Goal: Task Accomplishment & Management: Manage account settings

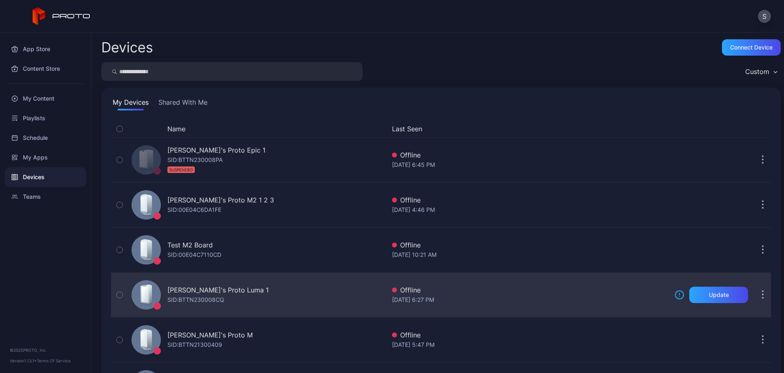
scroll to position [320, 0]
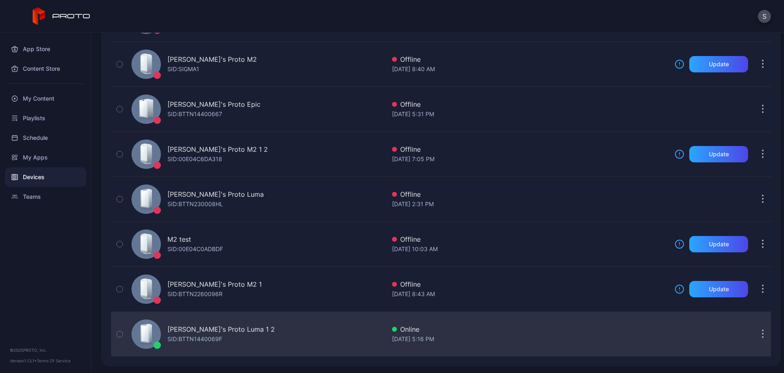
click at [228, 335] on div "[PERSON_NAME]'s Proto Luma 1 2 SID: BTTN1440069F" at bounding box center [220, 334] width 107 height 20
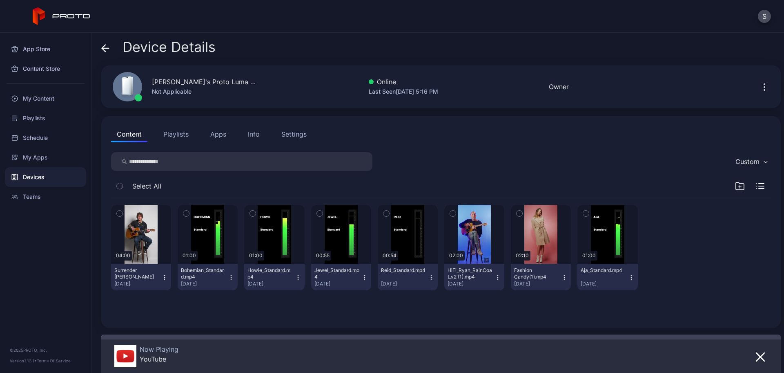
click at [287, 134] on div "Settings" at bounding box center [293, 134] width 25 height 10
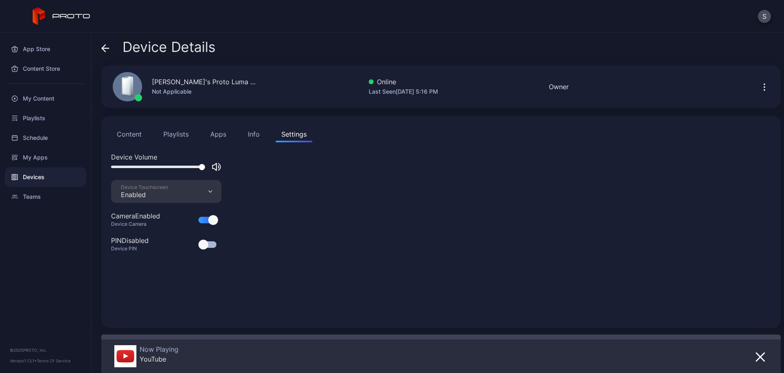
drag, startPoint x: 158, startPoint y: 166, endPoint x: 248, endPoint y: 165, distance: 89.9
click at [248, 165] on div "Device Volume" at bounding box center [441, 166] width 660 height 28
click at [756, 357] on icon "button" at bounding box center [760, 357] width 8 height 8
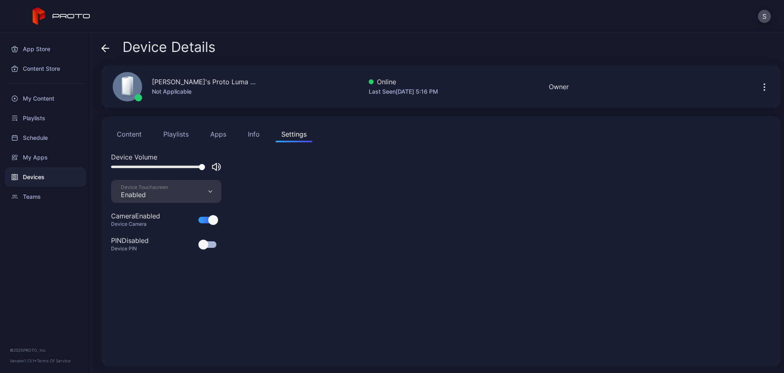
click at [215, 131] on button "Apps" at bounding box center [218, 134] width 27 height 16
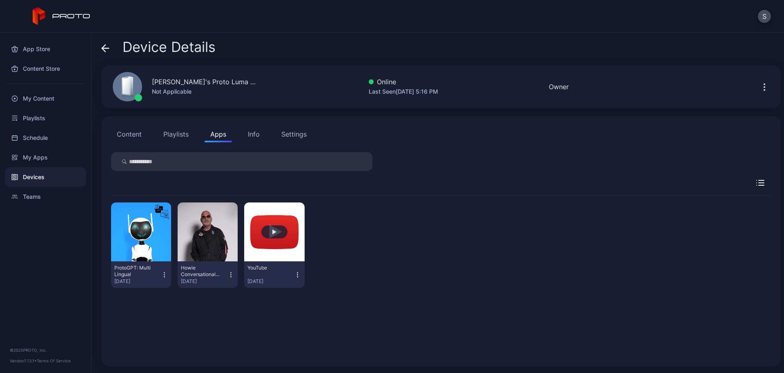
click at [286, 237] on button "button" at bounding box center [274, 231] width 60 height 59
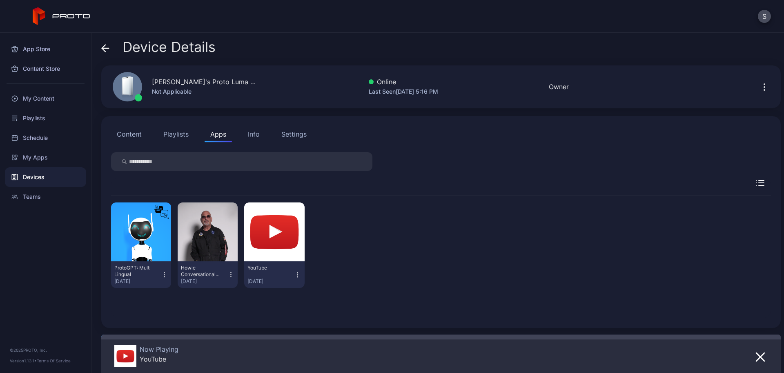
click at [286, 132] on div "Settings" at bounding box center [293, 134] width 25 height 10
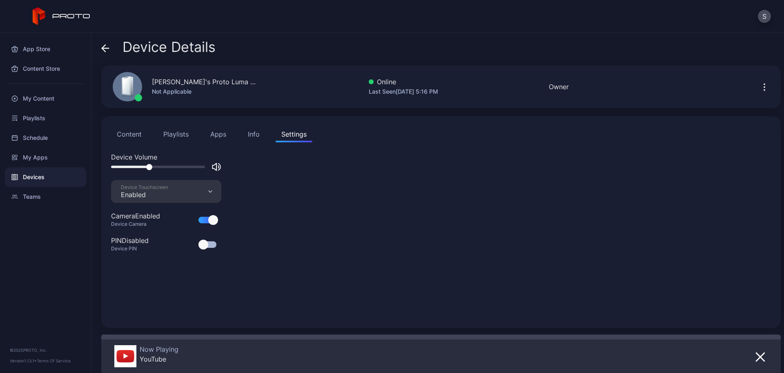
drag, startPoint x: 202, startPoint y: 165, endPoint x: 149, endPoint y: 170, distance: 52.5
click at [149, 170] on div at bounding box center [166, 167] width 110 height 10
drag, startPoint x: 148, startPoint y: 167, endPoint x: 273, endPoint y: 168, distance: 125.0
click at [273, 168] on div "Device Volume" at bounding box center [441, 166] width 660 height 28
click at [250, 134] on div "Info" at bounding box center [254, 134] width 12 height 10
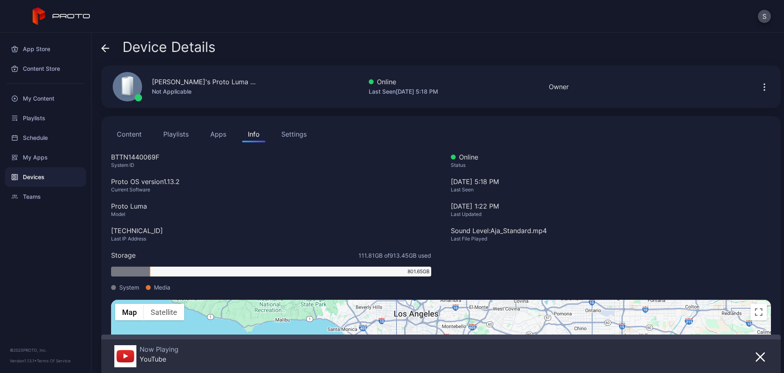
click at [289, 132] on div "Settings" at bounding box center [293, 134] width 25 height 10
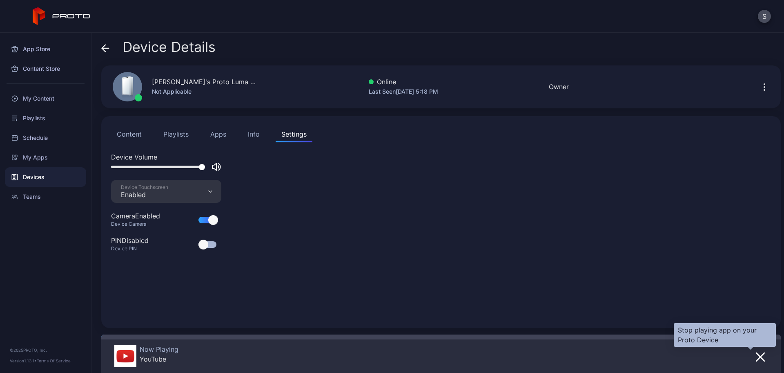
click at [756, 357] on icon "button" at bounding box center [761, 357] width 10 height 10
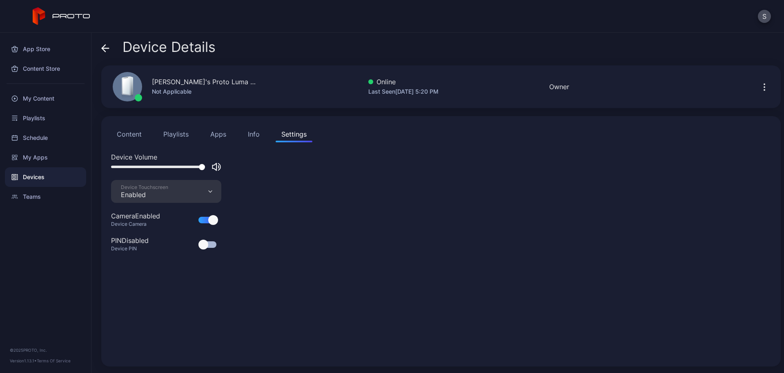
click at [213, 135] on button "Apps" at bounding box center [218, 134] width 27 height 16
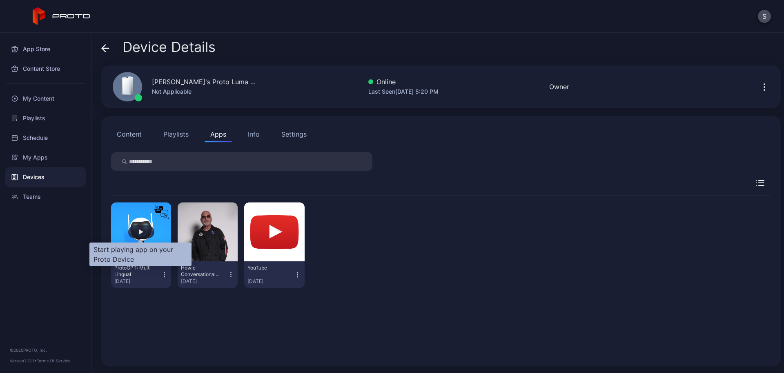
click at [140, 235] on div "button" at bounding box center [141, 231] width 26 height 13
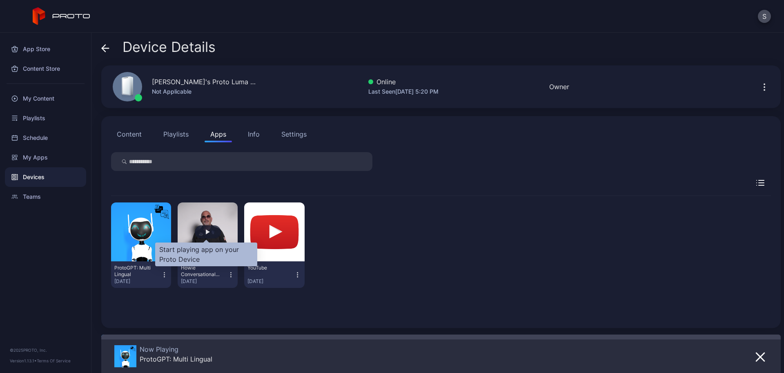
click at [205, 235] on div "button" at bounding box center [208, 231] width 26 height 13
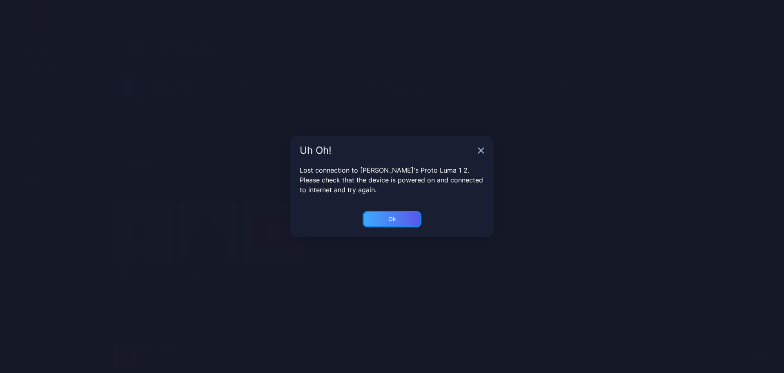
click at [393, 219] on div "Ok" at bounding box center [392, 219] width 8 height 7
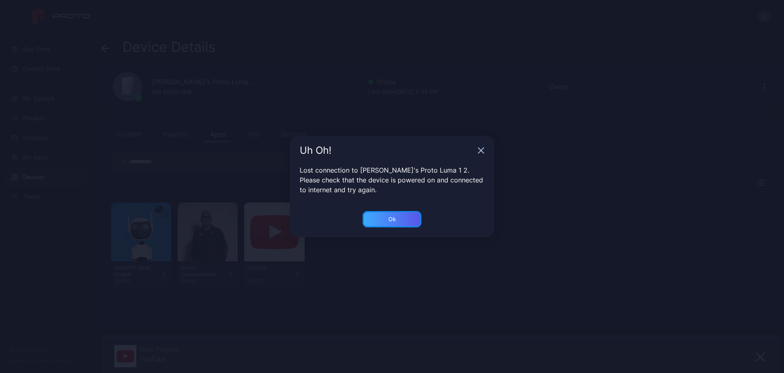
click at [393, 219] on div "Ok" at bounding box center [392, 219] width 8 height 7
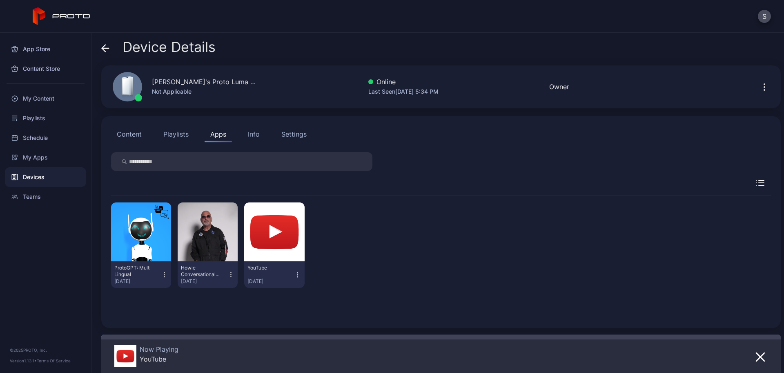
click at [289, 130] on div "Settings" at bounding box center [293, 134] width 25 height 10
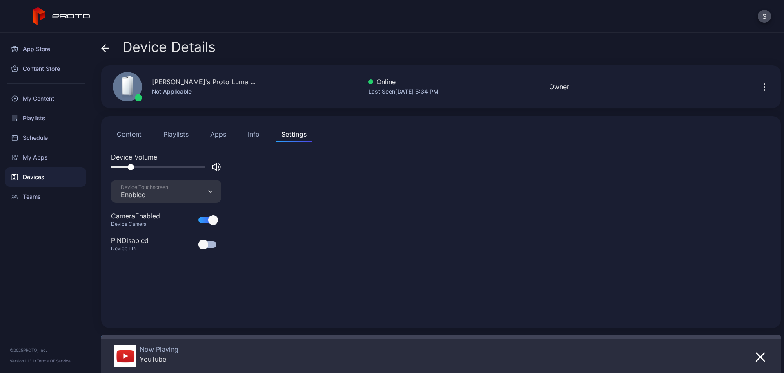
drag, startPoint x: 192, startPoint y: 165, endPoint x: 121, endPoint y: 168, distance: 71.1
click at [121, 168] on div at bounding box center [158, 166] width 94 height 2
drag, startPoint x: 121, startPoint y: 168, endPoint x: 245, endPoint y: 172, distance: 123.8
click at [245, 172] on div "Device Volume" at bounding box center [441, 166] width 660 height 28
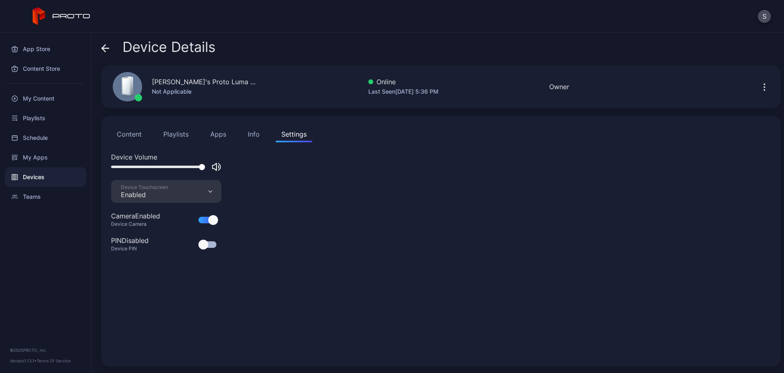
click at [179, 167] on div at bounding box center [158, 166] width 94 height 2
drag, startPoint x: 179, startPoint y: 167, endPoint x: 143, endPoint y: 165, distance: 36.9
click at [143, 165] on div at bounding box center [143, 167] width 6 height 6
drag, startPoint x: 142, startPoint y: 165, endPoint x: 295, endPoint y: 176, distance: 152.7
click at [295, 176] on div "Device Volume" at bounding box center [441, 166] width 660 height 28
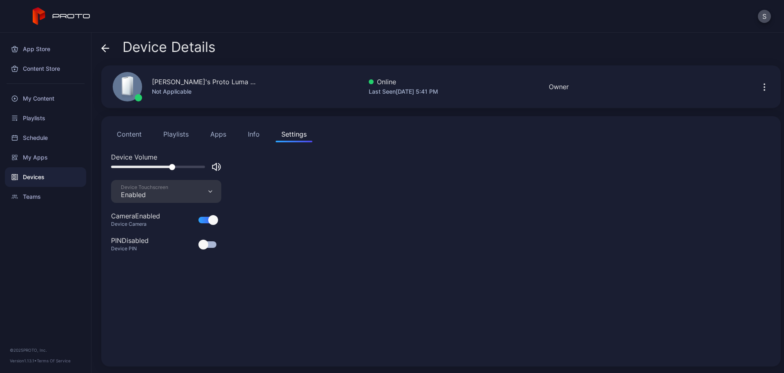
click at [172, 166] on div at bounding box center [158, 166] width 94 height 2
drag, startPoint x: 172, startPoint y: 166, endPoint x: 214, endPoint y: 167, distance: 41.7
click at [214, 167] on div at bounding box center [166, 167] width 110 height 10
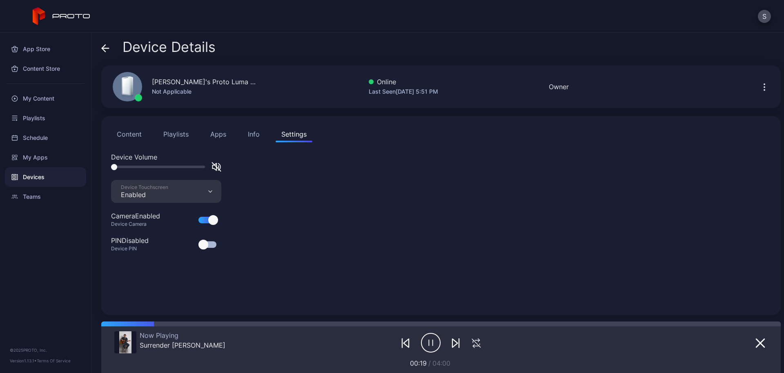
click at [139, 165] on div at bounding box center [158, 166] width 94 height 2
drag, startPoint x: 139, startPoint y: 165, endPoint x: 226, endPoint y: 180, distance: 88.2
click at [226, 180] on div "Device Volume Device Touchscreen Enabled Camera Enabled Device Camera PIN Disab…" at bounding box center [441, 228] width 660 height 153
click at [215, 167] on icon "button" at bounding box center [217, 167] width 10 height 10
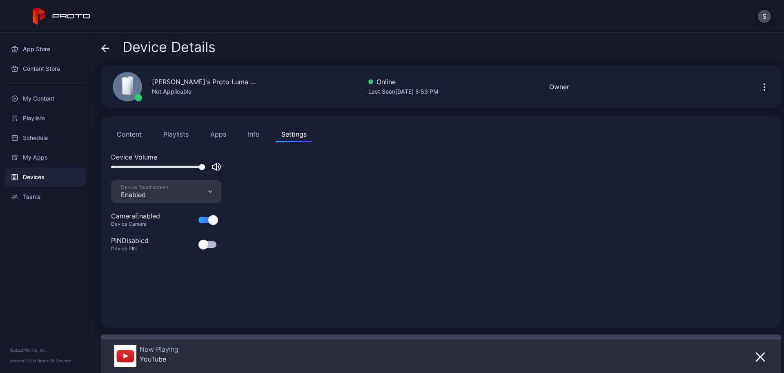
click at [179, 132] on button "Playlists" at bounding box center [176, 134] width 37 height 16
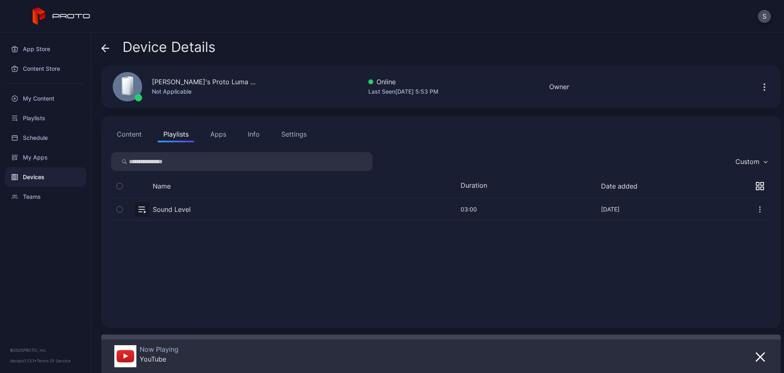
click at [219, 130] on button "Apps" at bounding box center [218, 134] width 27 height 16
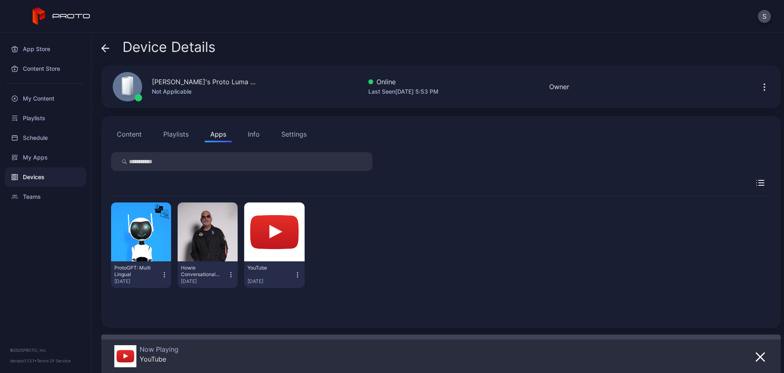
click at [247, 131] on button "Info" at bounding box center [253, 134] width 23 height 16
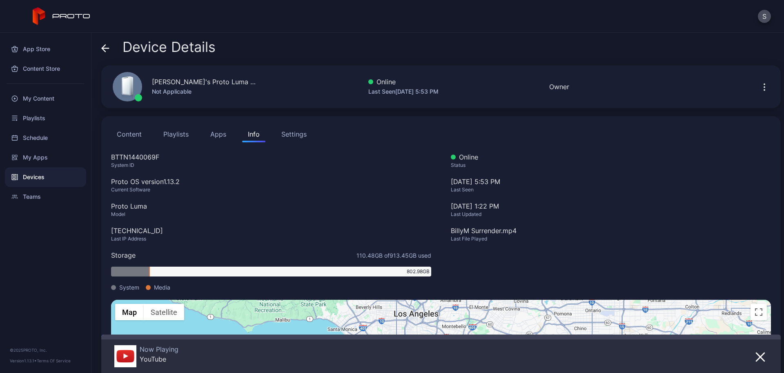
click at [283, 131] on div "Settings" at bounding box center [293, 134] width 25 height 10
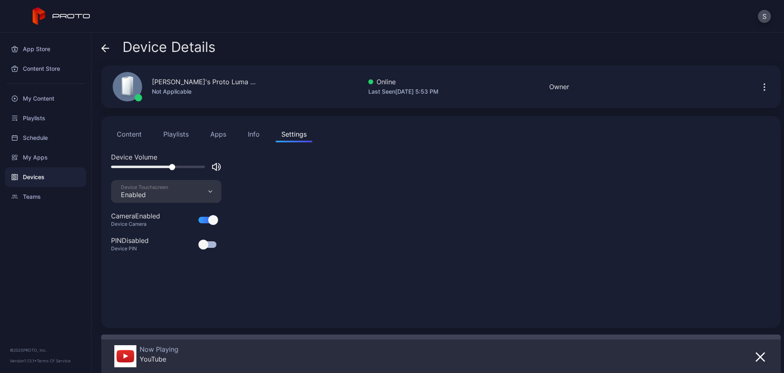
drag, startPoint x: 201, startPoint y: 167, endPoint x: 170, endPoint y: 174, distance: 32.2
click at [170, 174] on div "Device Volume" at bounding box center [441, 166] width 660 height 28
drag, startPoint x: 170, startPoint y: 168, endPoint x: 175, endPoint y: 167, distance: 5.2
click at [175, 167] on div at bounding box center [175, 167] width 6 height 6
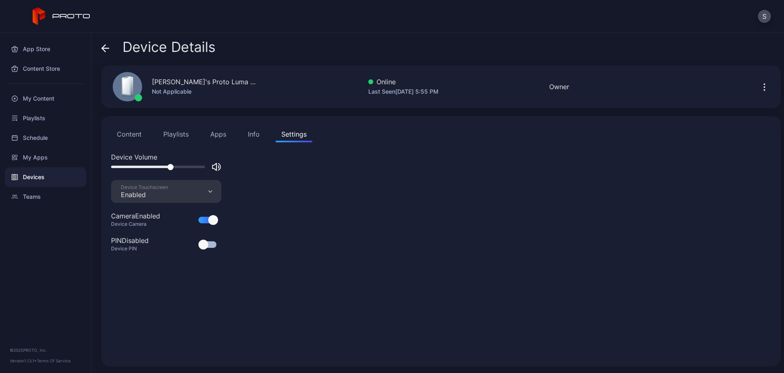
click at [186, 168] on div at bounding box center [166, 167] width 110 height 10
drag, startPoint x: 187, startPoint y: 165, endPoint x: 206, endPoint y: 169, distance: 19.3
click at [206, 169] on div at bounding box center [166, 167] width 110 height 10
click at [202, 167] on div at bounding box center [158, 166] width 94 height 2
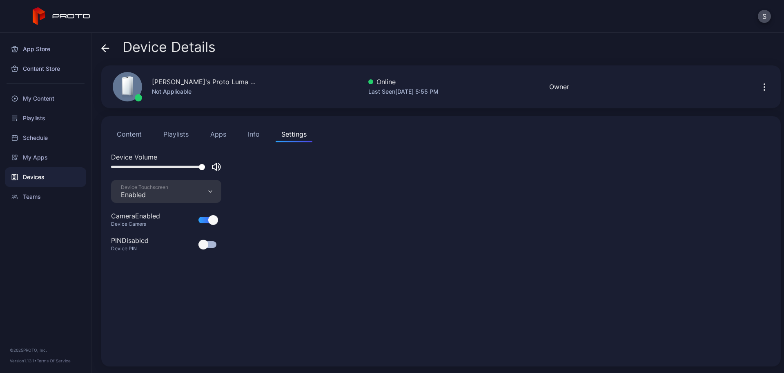
click at [110, 49] on div "Device Details" at bounding box center [158, 49] width 114 height 20
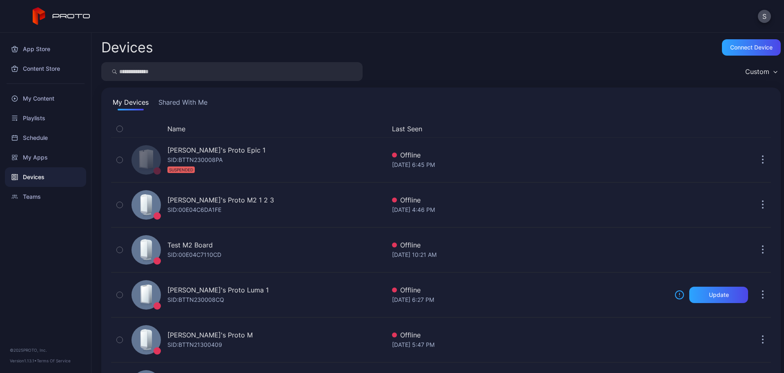
scroll to position [320, 0]
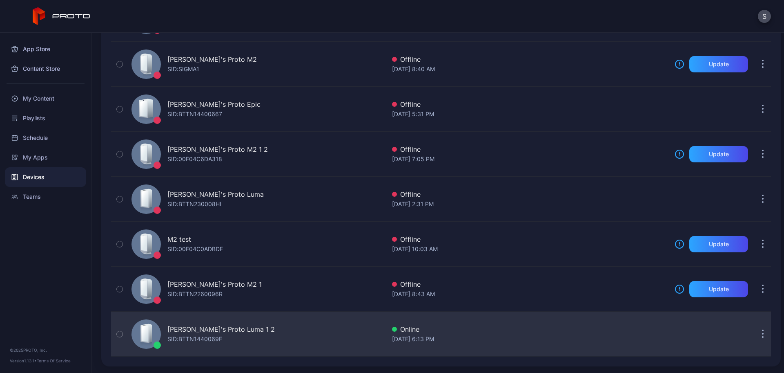
click at [214, 321] on div "[PERSON_NAME]'s Proto Luma 1 2 SID: BTTN1440069F" at bounding box center [256, 333] width 257 height 41
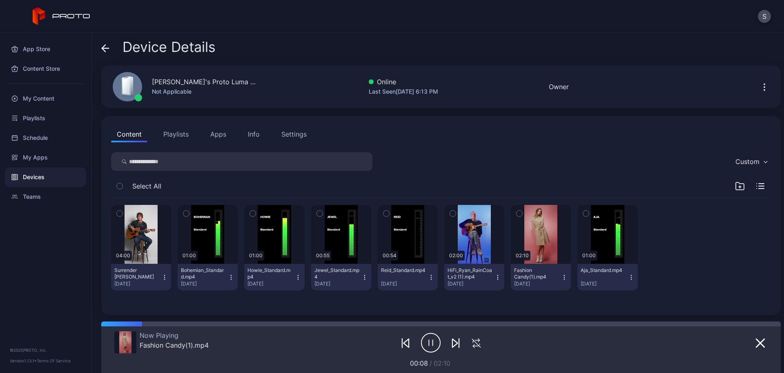
click at [299, 136] on div "Settings" at bounding box center [293, 134] width 25 height 10
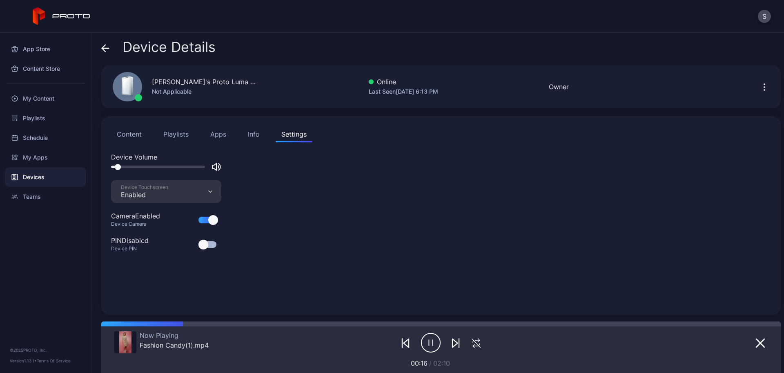
drag, startPoint x: 178, startPoint y: 167, endPoint x: 119, endPoint y: 172, distance: 58.7
click at [119, 172] on div "Device Volume" at bounding box center [441, 166] width 660 height 28
drag, startPoint x: 117, startPoint y: 166, endPoint x: 96, endPoint y: 165, distance: 21.7
click at [96, 165] on div "Device Details Stoyan's Proto Luma 1 2 Not Applicable Online Last Seen [DATE] 6…" at bounding box center [437, 203] width 693 height 340
drag, startPoint x: 118, startPoint y: 165, endPoint x: 83, endPoint y: 180, distance: 38.2
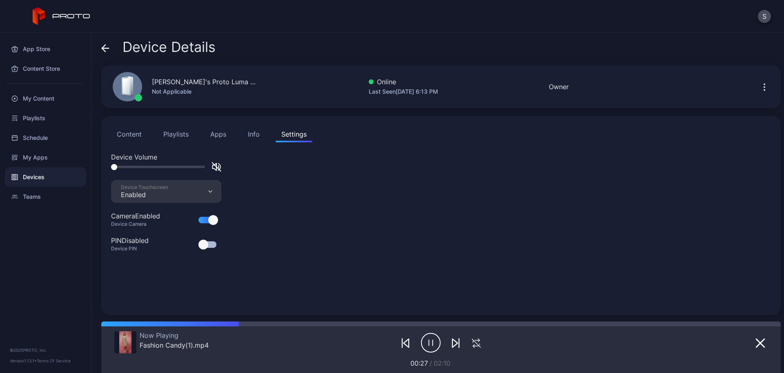
click at [83, 180] on div "App Store Content Store My Content Playlists Schedule My Apps Devices Teams © 2…" at bounding box center [392, 203] width 784 height 340
click at [215, 168] on icon "button" at bounding box center [217, 167] width 10 height 10
click at [429, 344] on icon "button" at bounding box center [429, 342] width 0 height 6
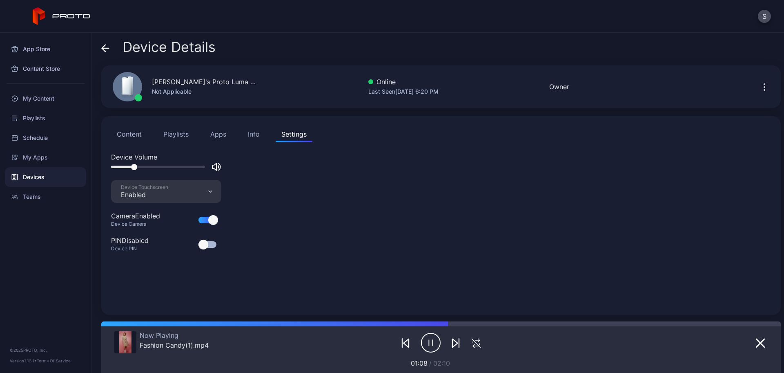
drag, startPoint x: 185, startPoint y: 165, endPoint x: 111, endPoint y: 163, distance: 74.0
click at [111, 163] on div "Content Playlists Apps Info Settings Device Volume Device Touchscreen Enabled C…" at bounding box center [441, 215] width 680 height 199
click at [218, 165] on icon "button" at bounding box center [217, 167] width 10 height 10
click at [218, 166] on icon "button" at bounding box center [217, 167] width 10 height 10
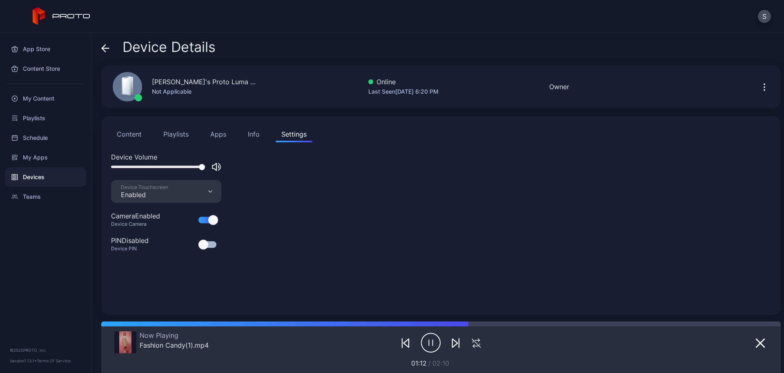
click at [218, 166] on icon "button" at bounding box center [217, 167] width 10 height 10
drag, startPoint x: 190, startPoint y: 166, endPoint x: 89, endPoint y: 159, distance: 101.1
click at [89, 159] on div "App Store Content Store My Content Playlists Schedule My Apps Devices Teams © 2…" at bounding box center [392, 203] width 784 height 340
drag, startPoint x: 169, startPoint y: 172, endPoint x: 243, endPoint y: 192, distance: 76.6
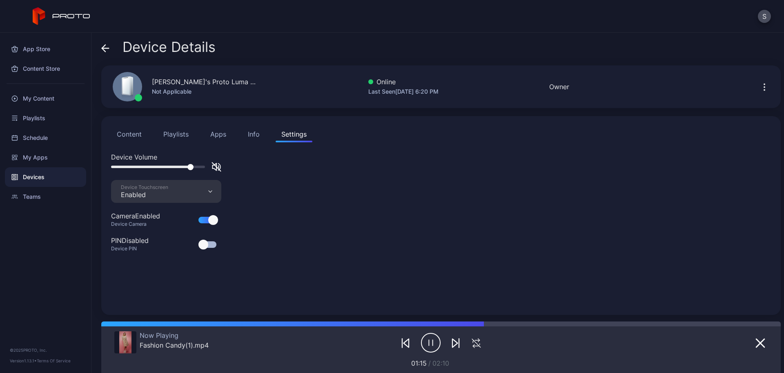
click at [242, 192] on div "Device Volume Device Touchscreen Enabled Camera Enabled Device Camera PIN Disab…" at bounding box center [441, 228] width 660 height 153
click at [220, 167] on icon "button" at bounding box center [217, 167] width 10 height 10
click at [218, 167] on icon "button" at bounding box center [217, 167] width 10 height 10
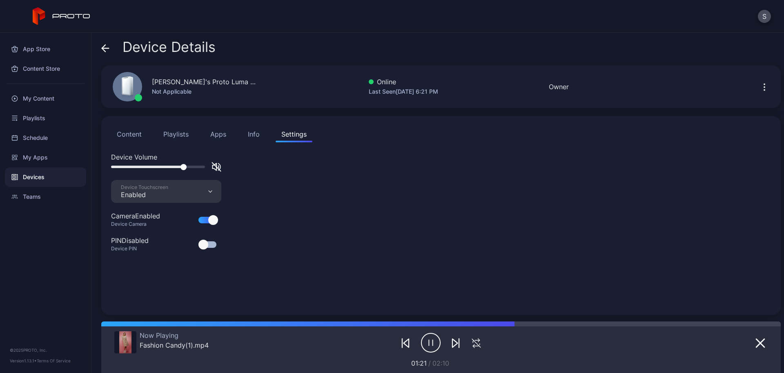
drag, startPoint x: 161, startPoint y: 166, endPoint x: 263, endPoint y: 178, distance: 101.9
click at [263, 178] on div "Device Volume" at bounding box center [441, 166] width 660 height 28
